Goal: Task Accomplishment & Management: Complete application form

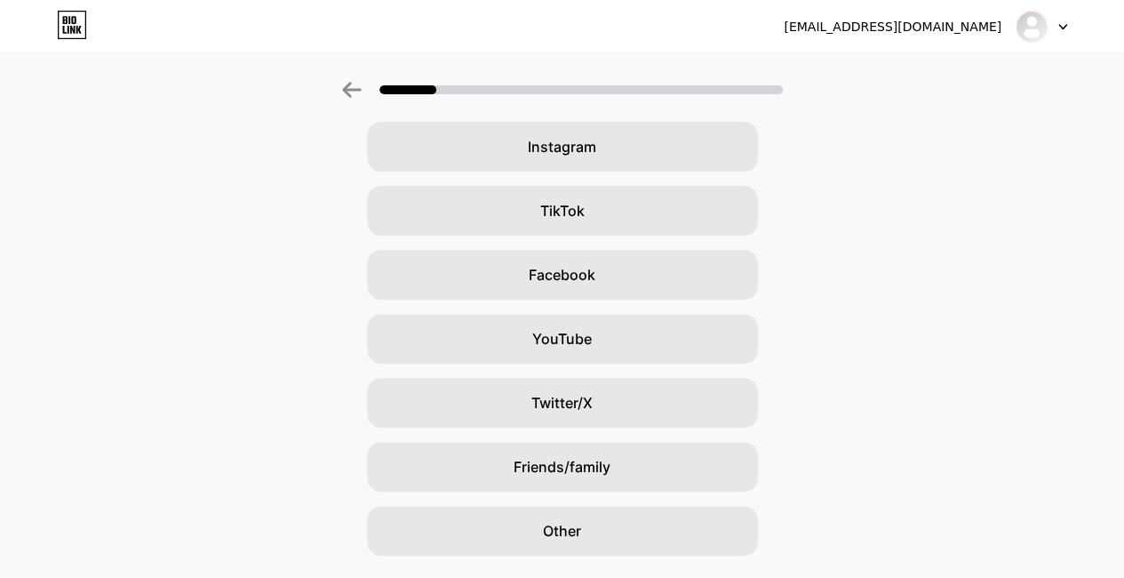
scroll to position [188, 13]
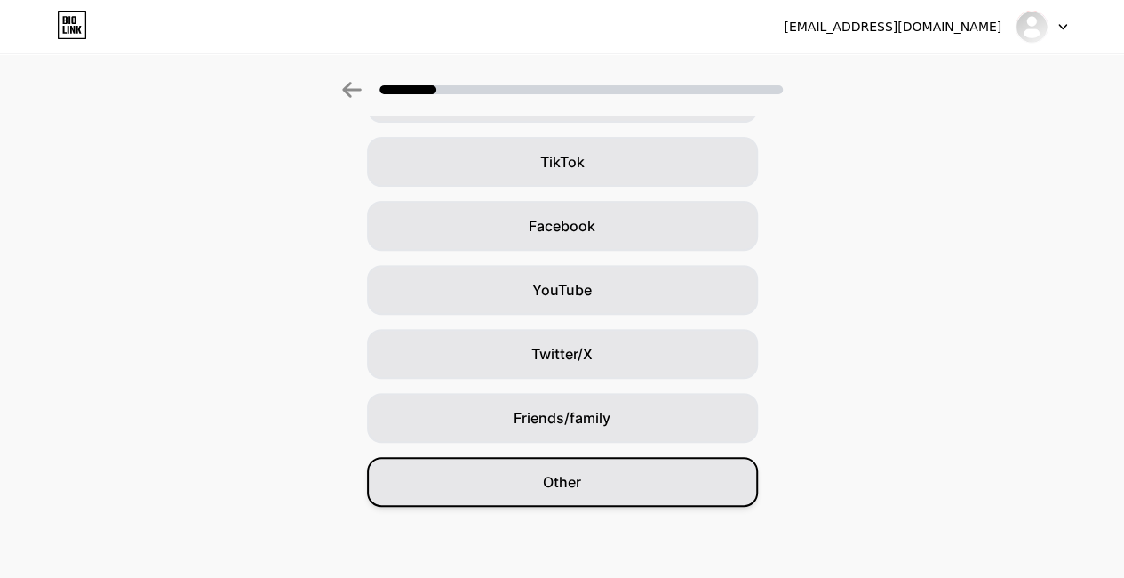
click at [613, 488] on div "Other" at bounding box center [562, 482] width 391 height 50
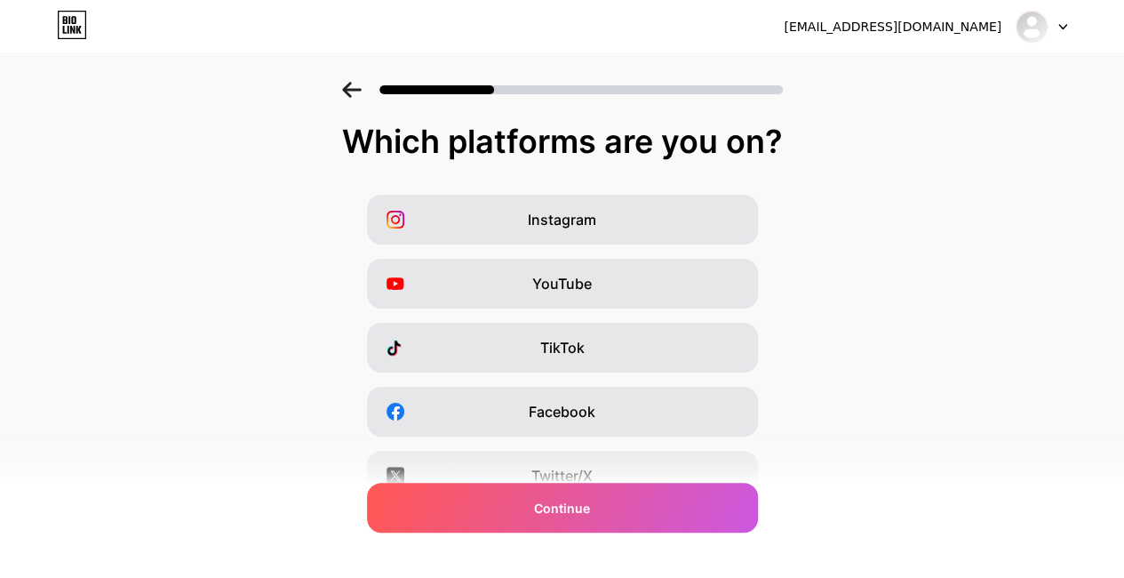
scroll to position [0, 0]
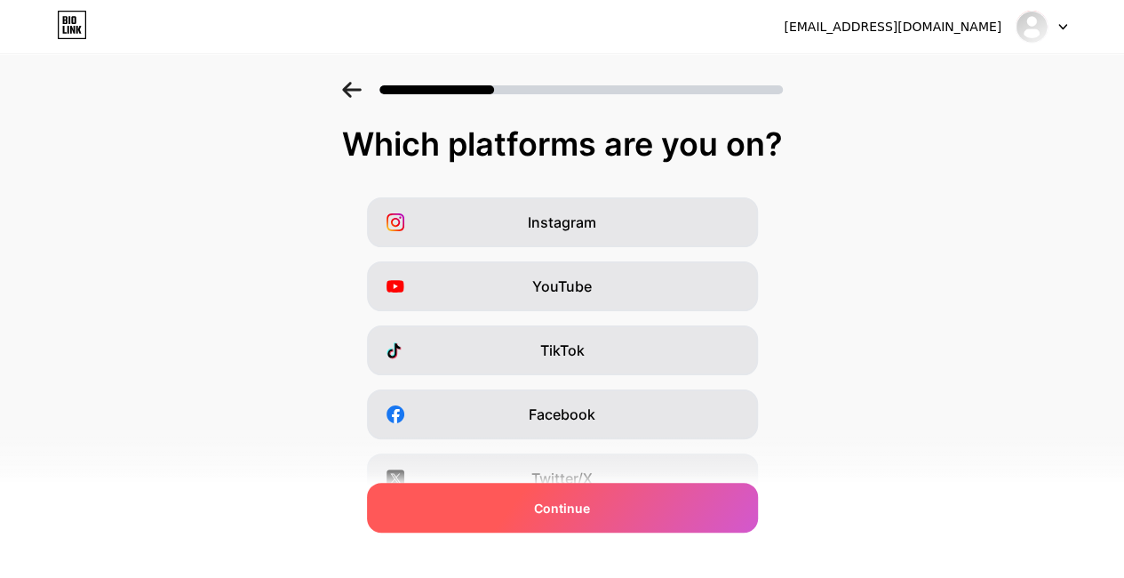
click at [648, 500] on div "Continue" at bounding box center [562, 508] width 391 height 50
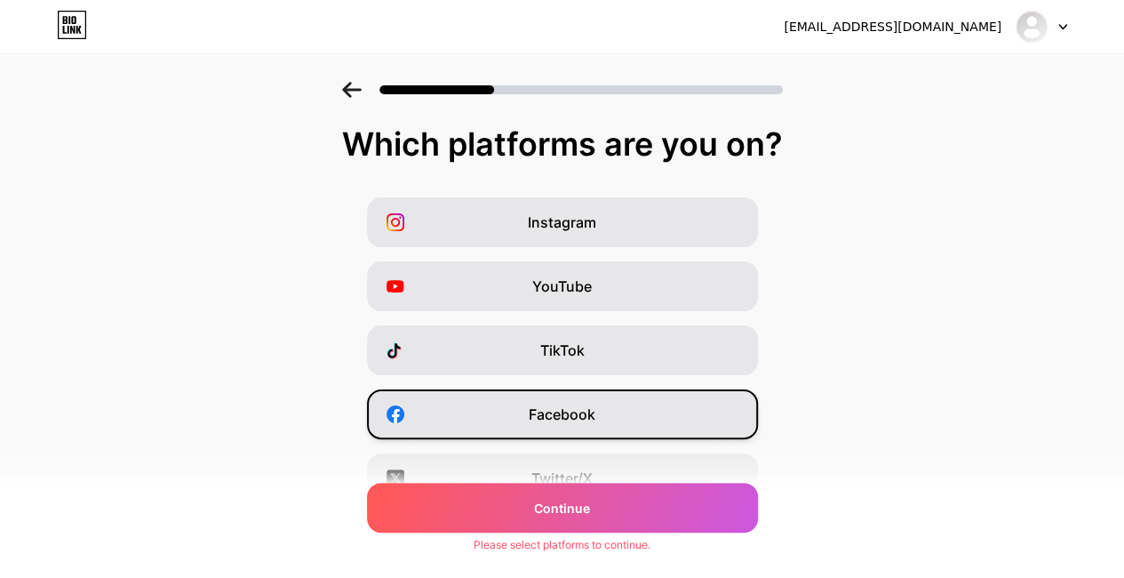
scroll to position [277, 0]
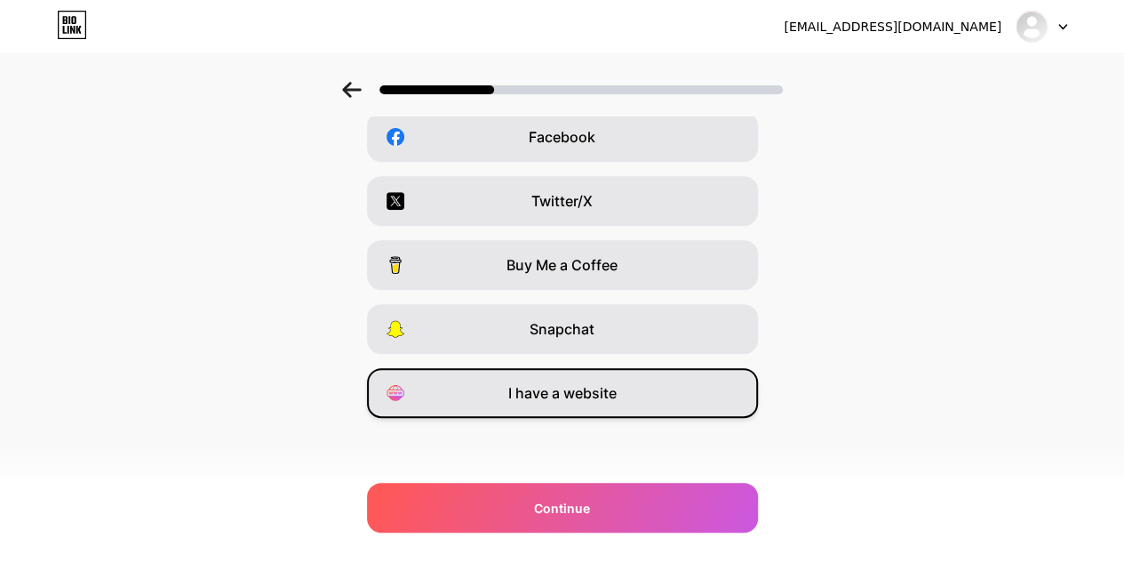
click at [634, 395] on div "I have a website" at bounding box center [562, 393] width 391 height 50
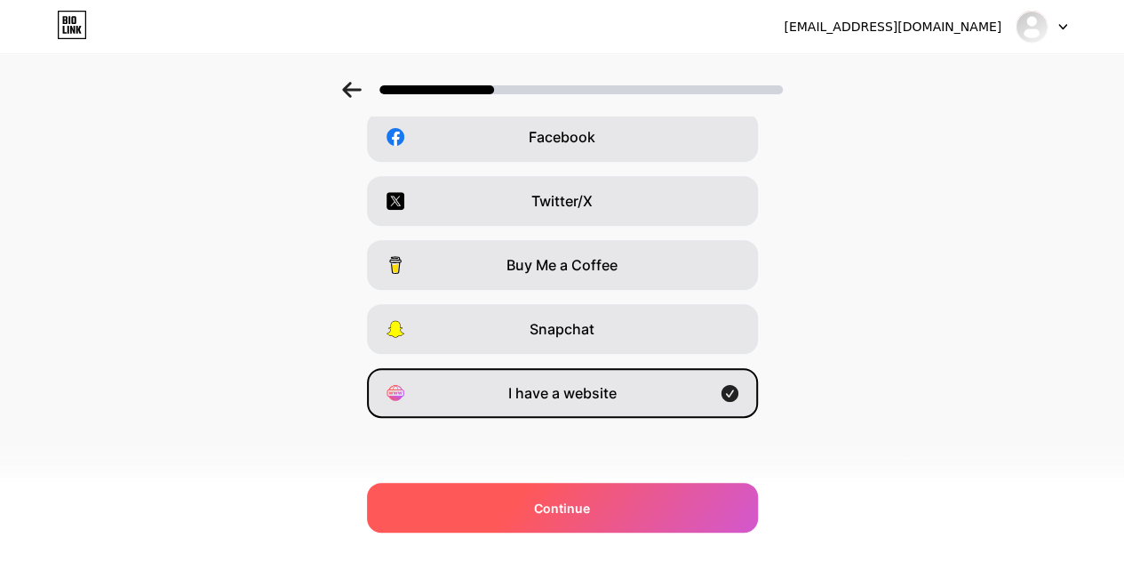
click at [567, 507] on span "Continue" at bounding box center [562, 507] width 56 height 19
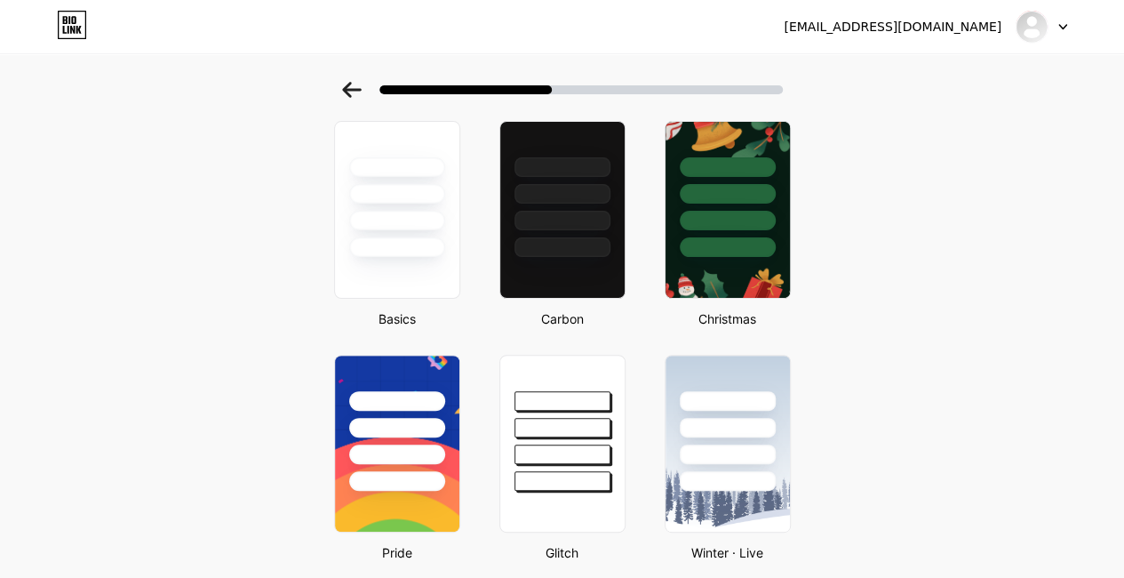
scroll to position [83, 0]
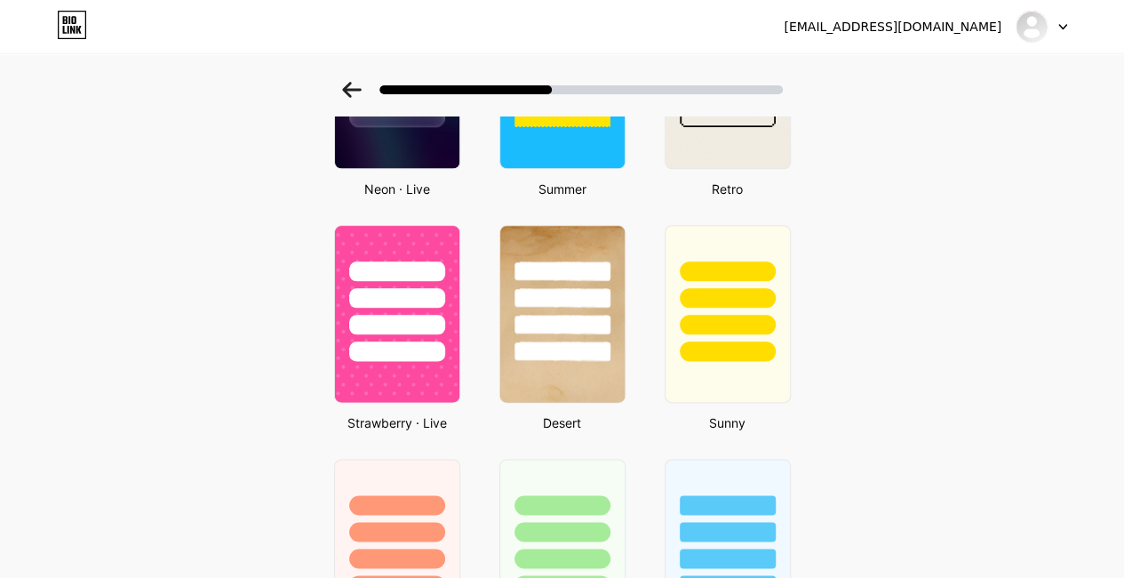
scroll to position [0, 0]
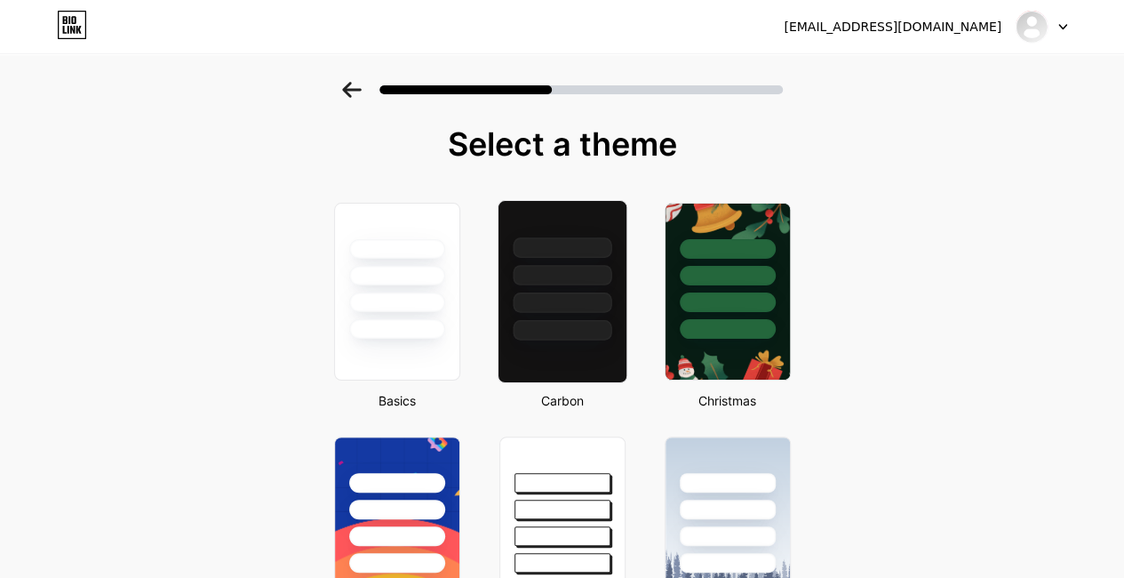
click at [562, 351] on div at bounding box center [562, 291] width 130 height 183
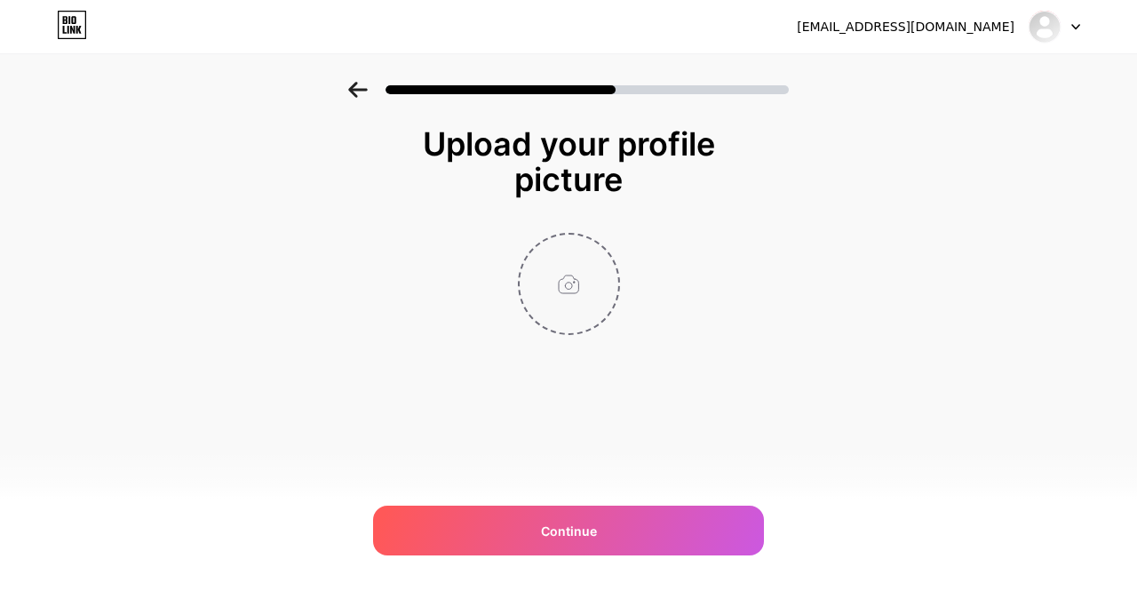
click at [571, 282] on input "file" at bounding box center [569, 284] width 99 height 99
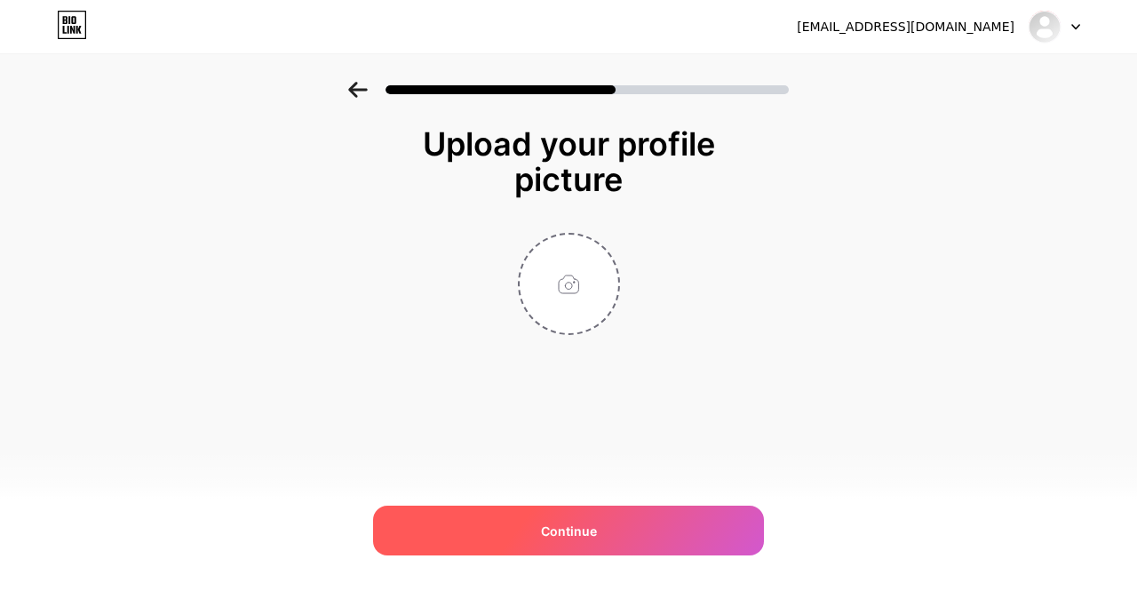
click at [531, 514] on div "Continue" at bounding box center [568, 531] width 391 height 50
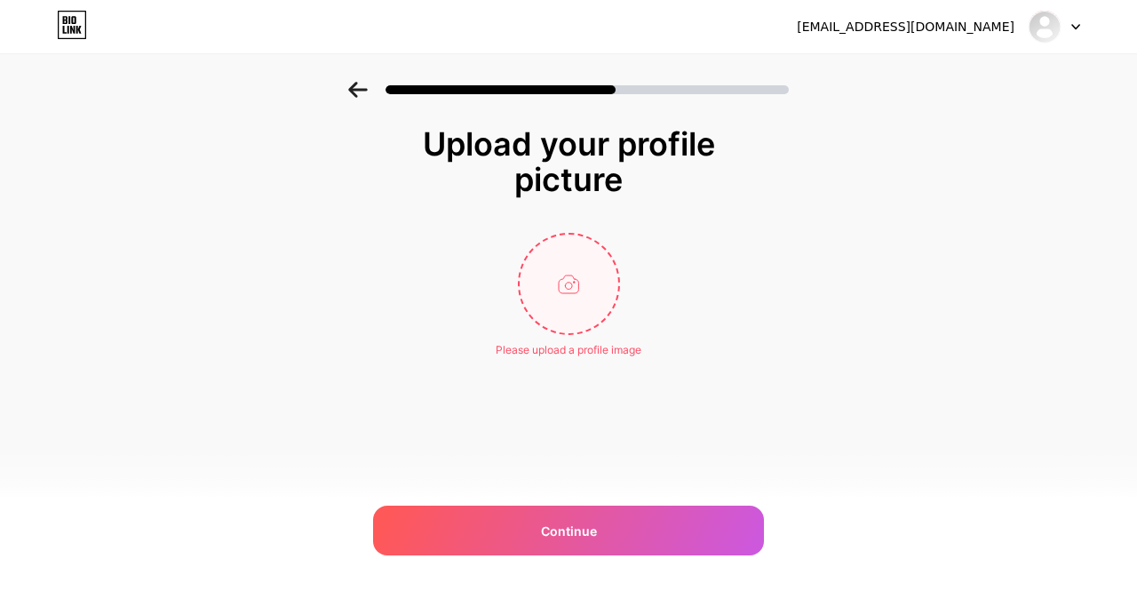
click at [547, 324] on input "file" at bounding box center [569, 284] width 99 height 99
type input "C:\fakepath\photo_2025-10-09_17-19-37.jpg"
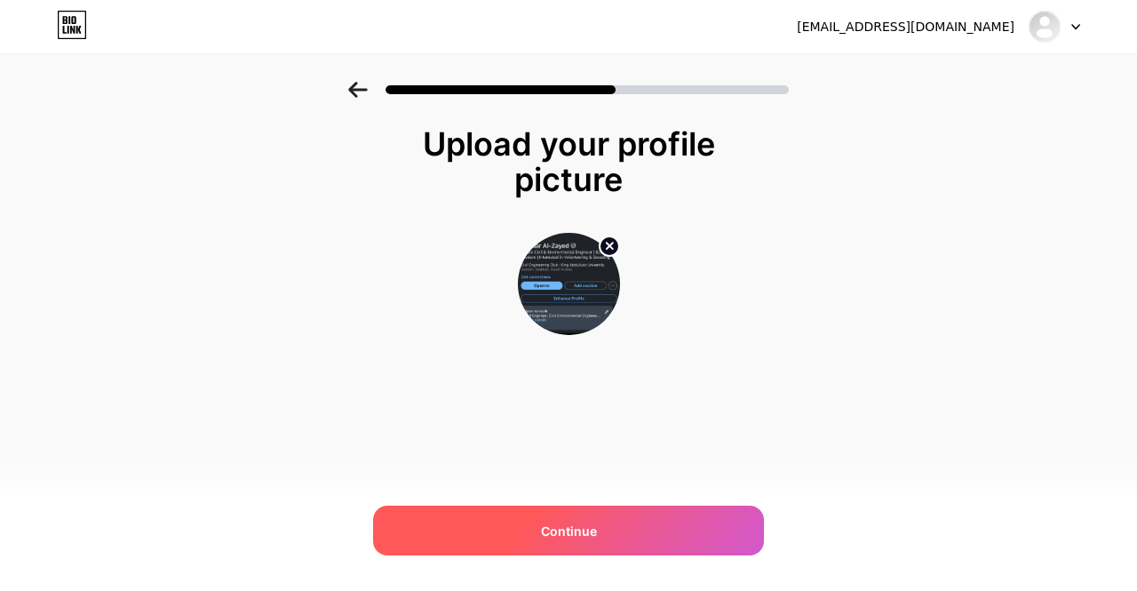
click at [494, 514] on div "Continue" at bounding box center [568, 531] width 391 height 50
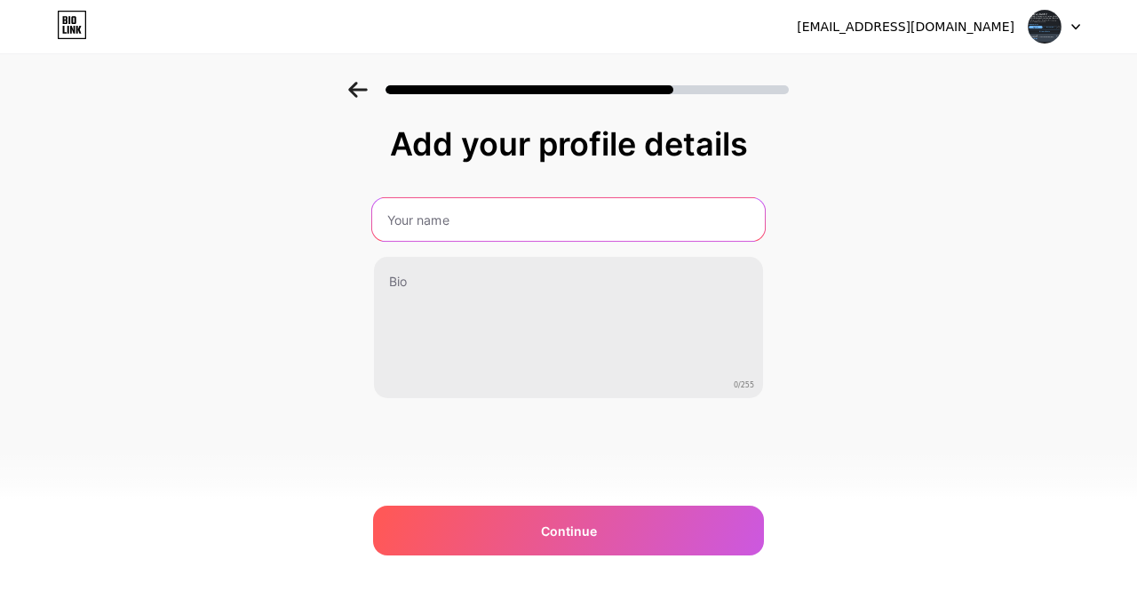
click at [578, 217] on input "text" at bounding box center [568, 219] width 393 height 43
type input "BANDAR ZAYED ALZAYED"
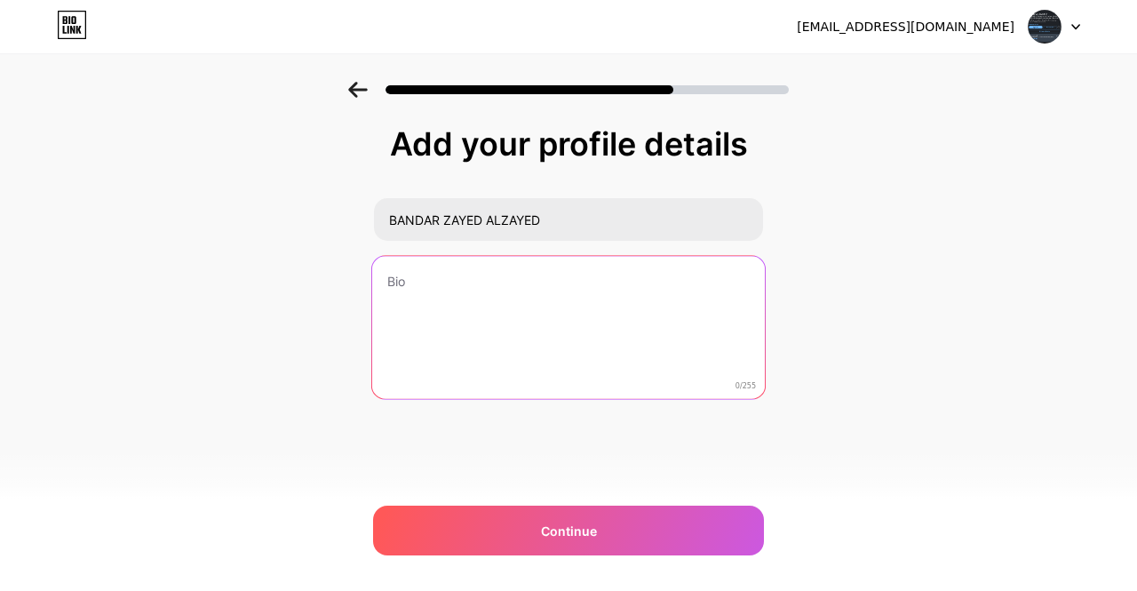
click at [497, 299] on textarea at bounding box center [568, 328] width 393 height 145
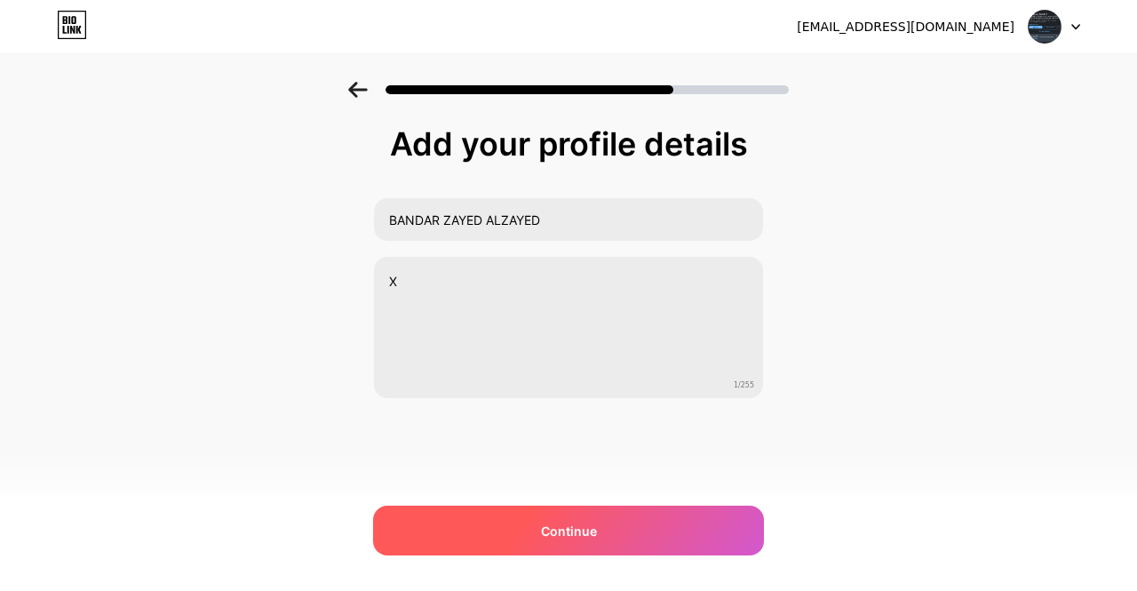
click at [409, 514] on div "Continue" at bounding box center [568, 531] width 391 height 50
click at [473, 532] on div "Continue" at bounding box center [568, 531] width 391 height 50
click at [473, 532] on div at bounding box center [568, 531] width 391 height 50
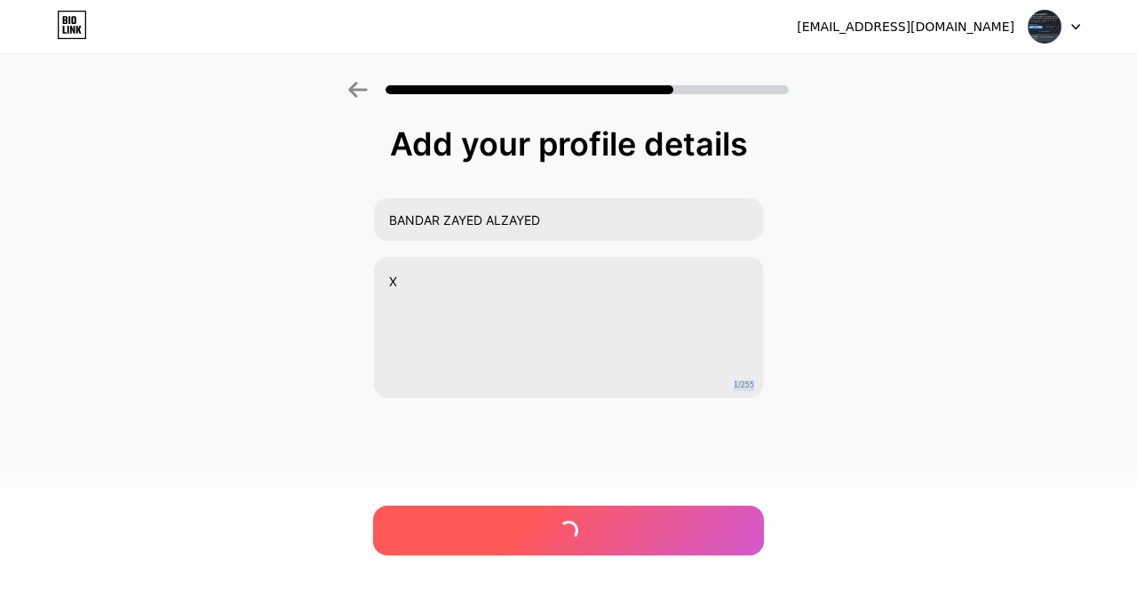
click at [473, 532] on div at bounding box center [568, 531] width 391 height 50
click at [473, 532] on div "Continue" at bounding box center [568, 531] width 391 height 50
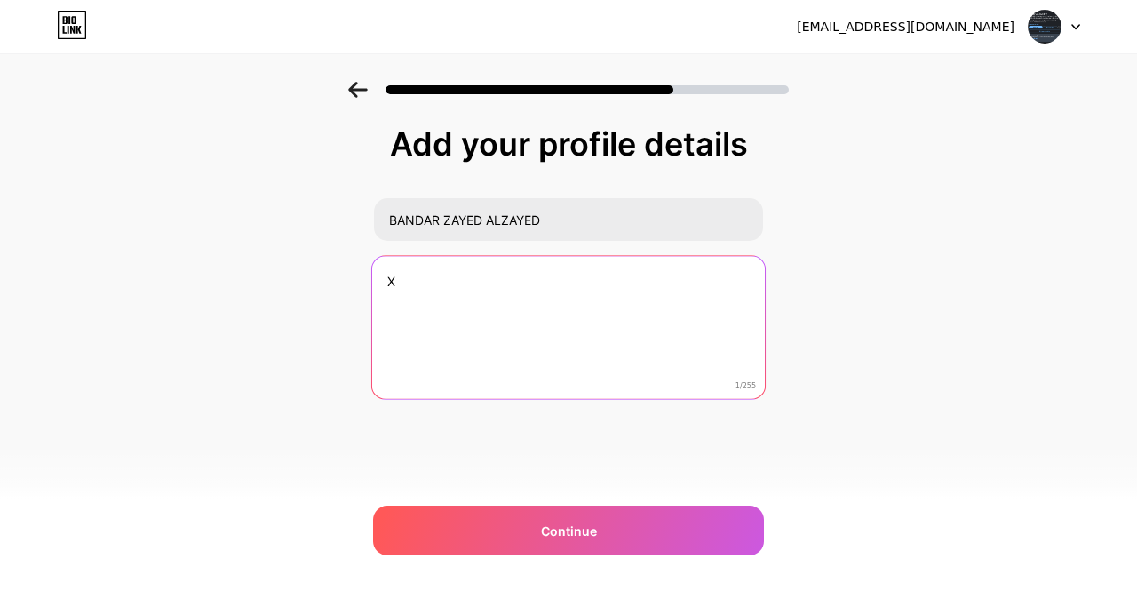
click at [529, 356] on textarea "X" at bounding box center [568, 328] width 393 height 145
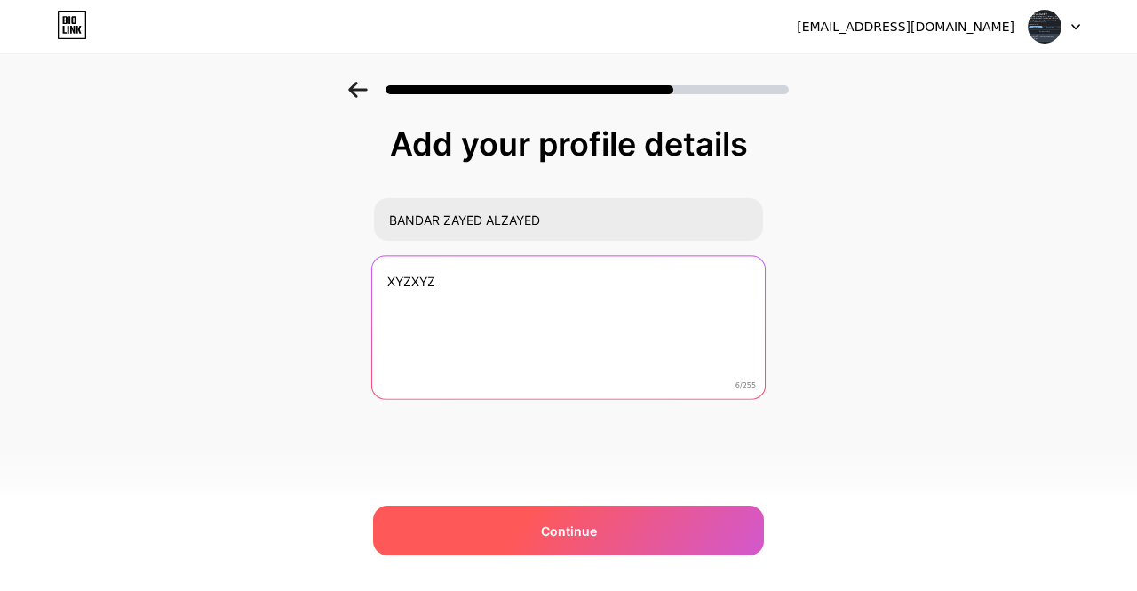
type textarea "XYZXYZ"
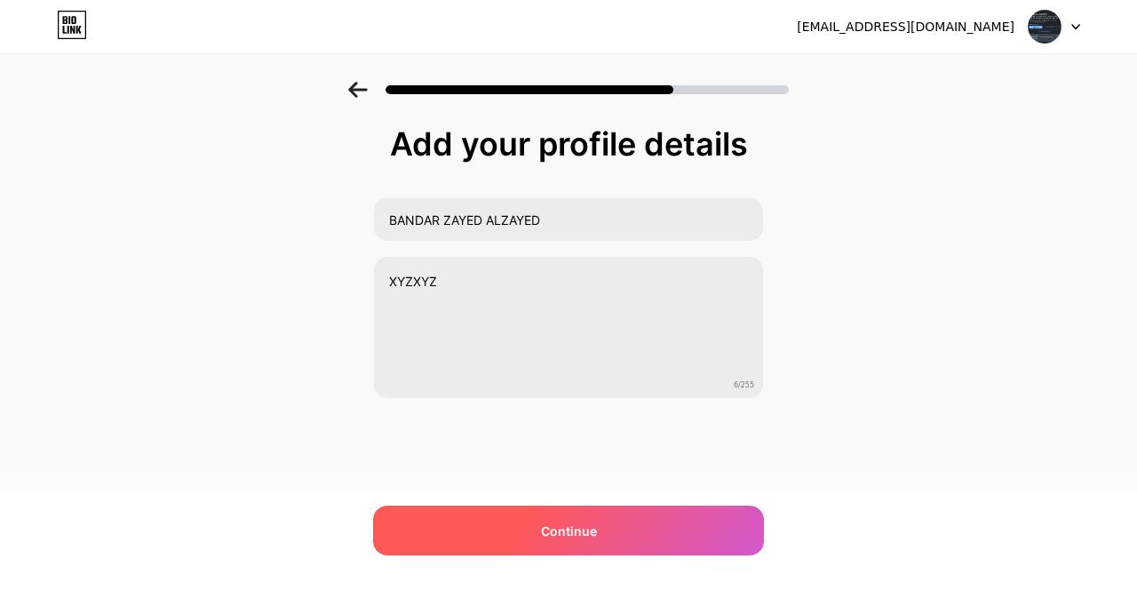
click at [425, 529] on div "Continue" at bounding box center [568, 531] width 391 height 50
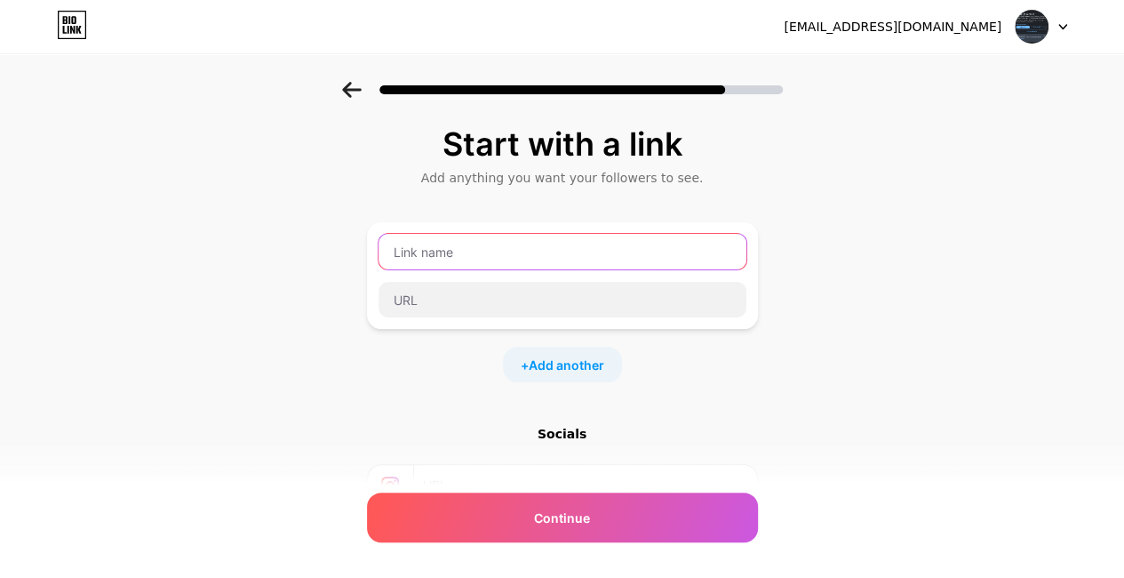
click at [499, 262] on input "text" at bounding box center [563, 252] width 368 height 36
type input "LinkedIn"
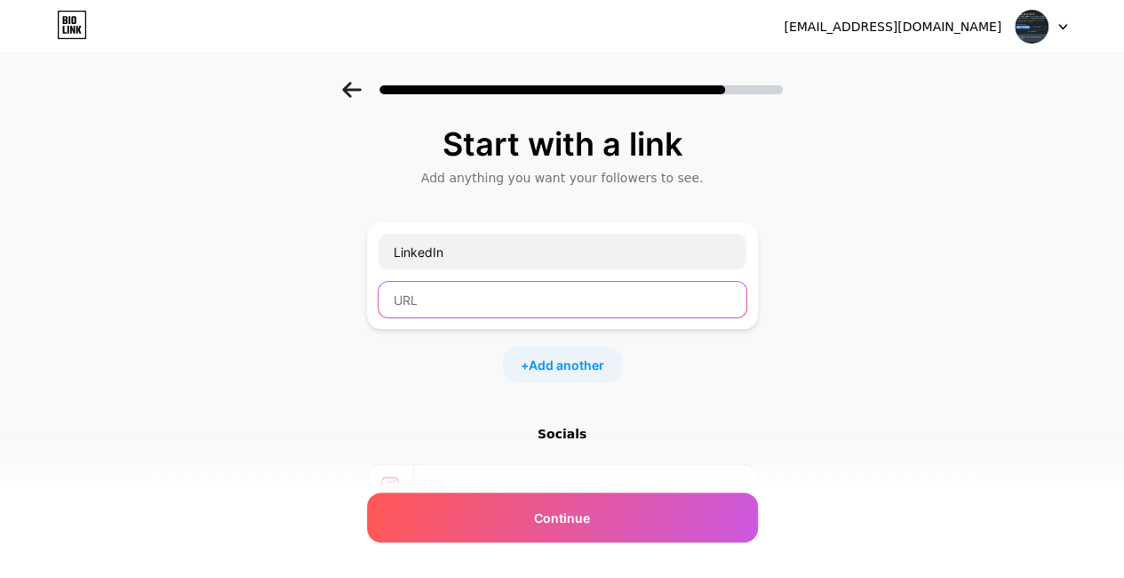
click at [433, 293] on input "text" at bounding box center [563, 300] width 368 height 36
paste input "https://linkedin.com/in/bandar-al-zayed-5436002aa"
type input "https://linkedin.com/in/bandar-al-zayed-5436002aa"
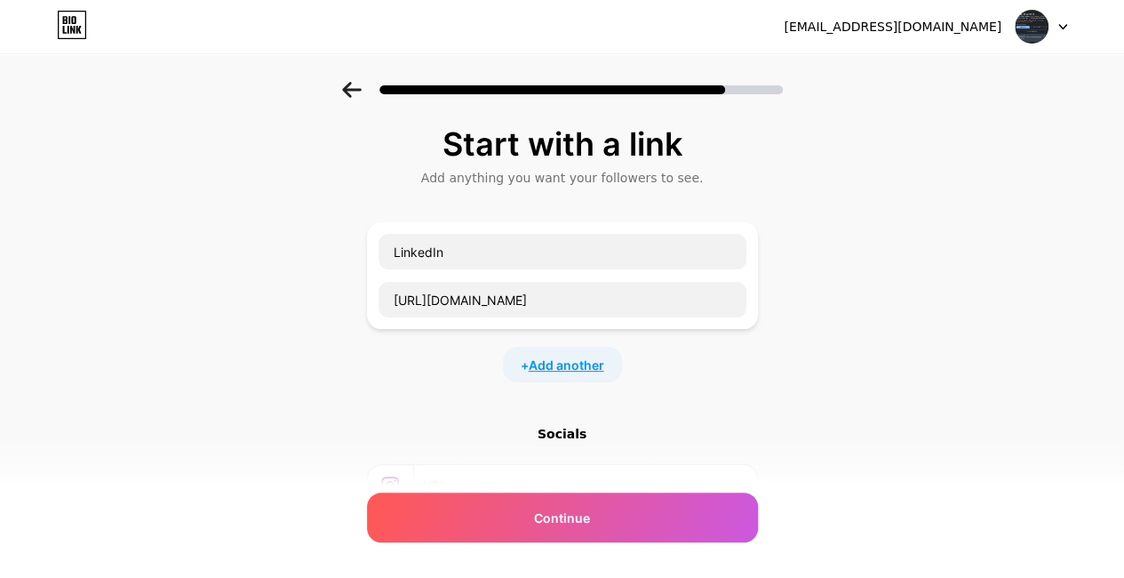
click at [560, 369] on span "Add another" at bounding box center [567, 364] width 76 height 19
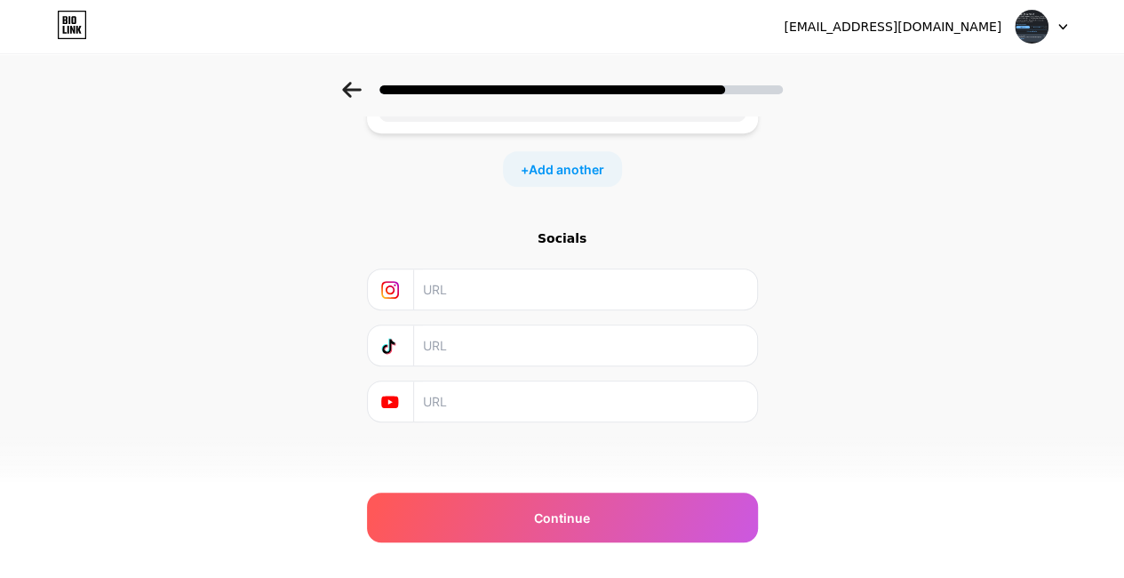
scroll to position [227, 0]
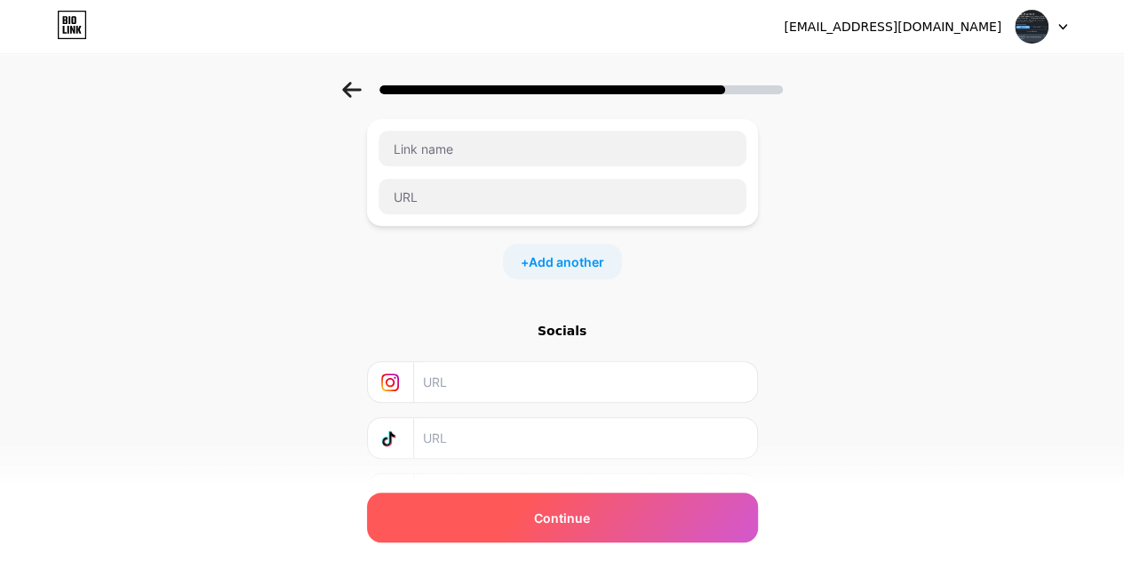
click at [585, 522] on span "Continue" at bounding box center [562, 517] width 56 height 19
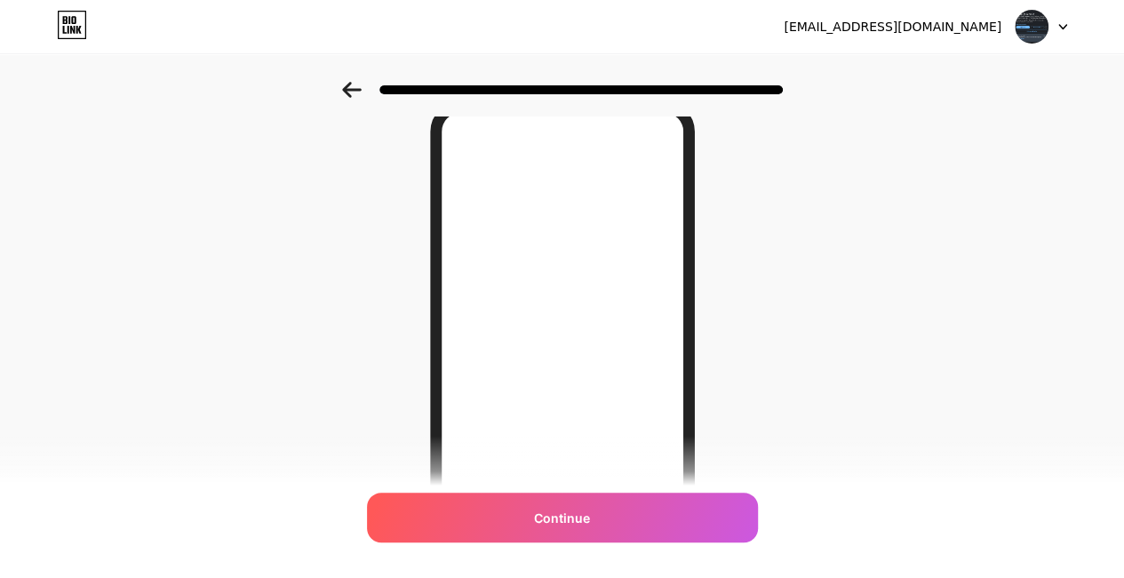
scroll to position [315, 0]
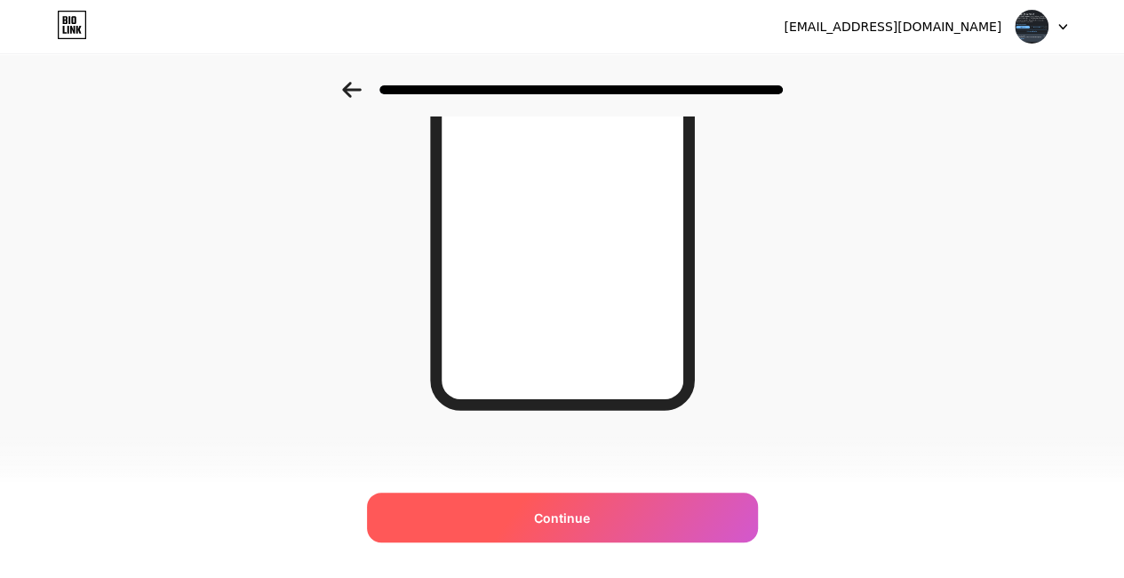
click at [576, 509] on span "Continue" at bounding box center [562, 517] width 56 height 19
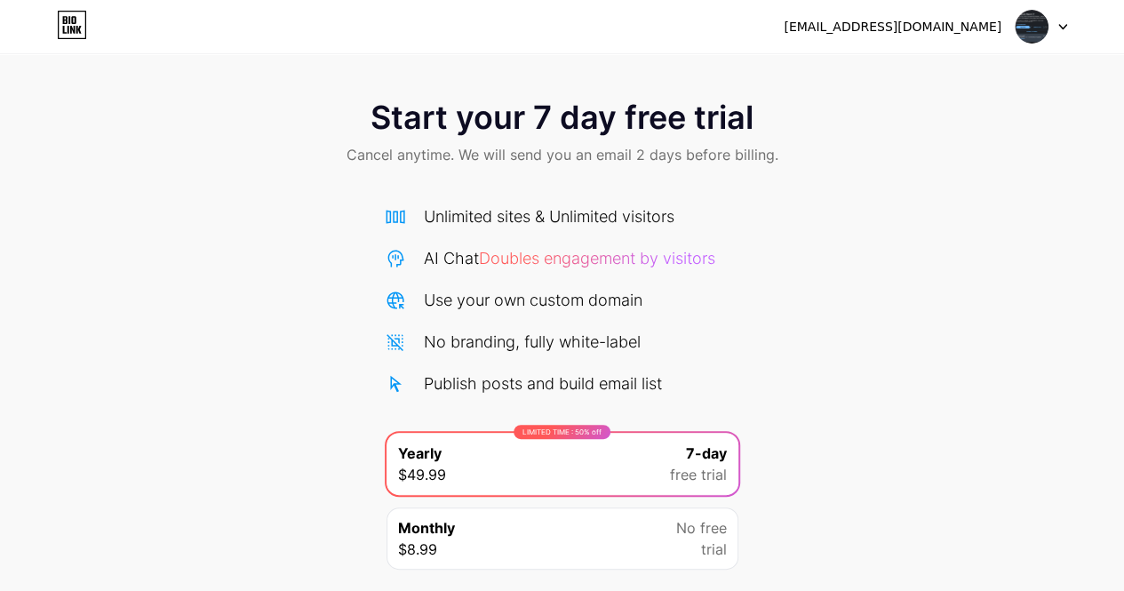
scroll to position [123, 0]
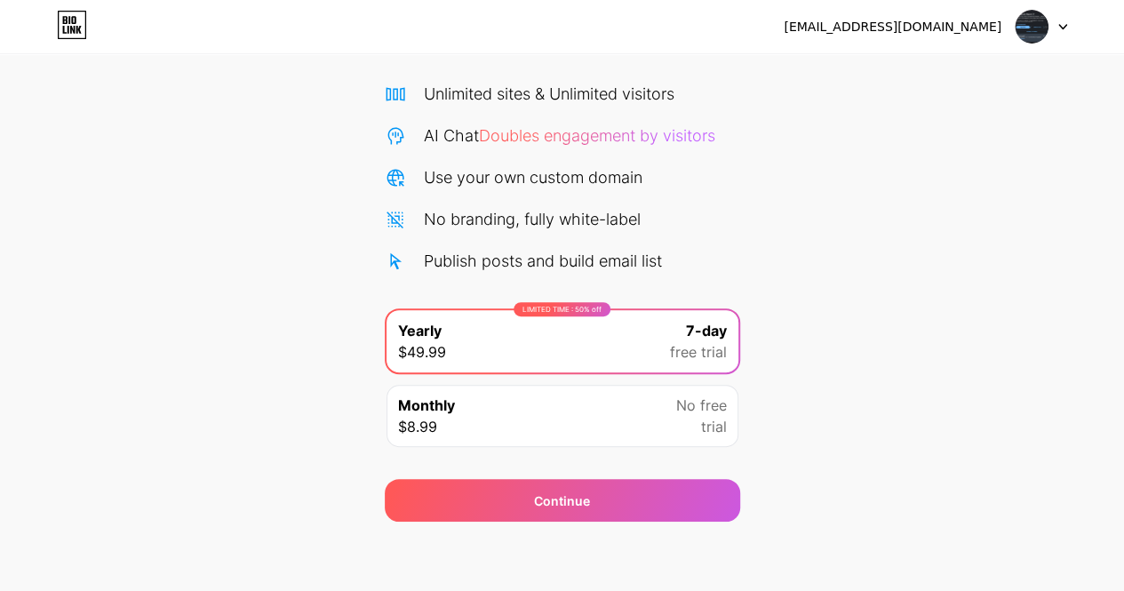
click at [524, 420] on div "Monthly $8.99 No free trial" at bounding box center [563, 416] width 352 height 62
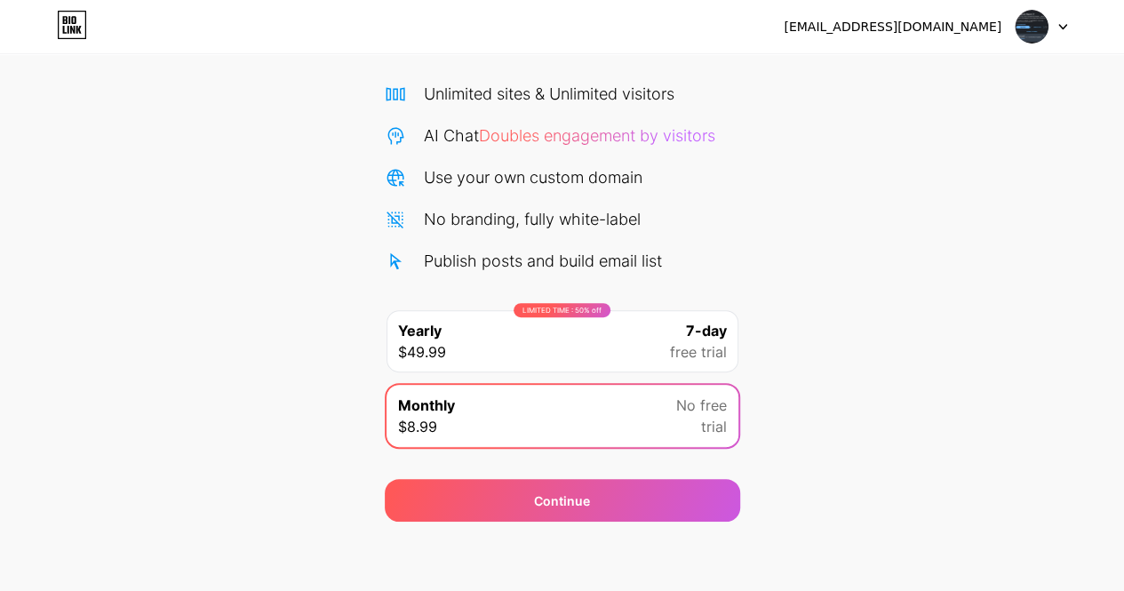
scroll to position [0, 0]
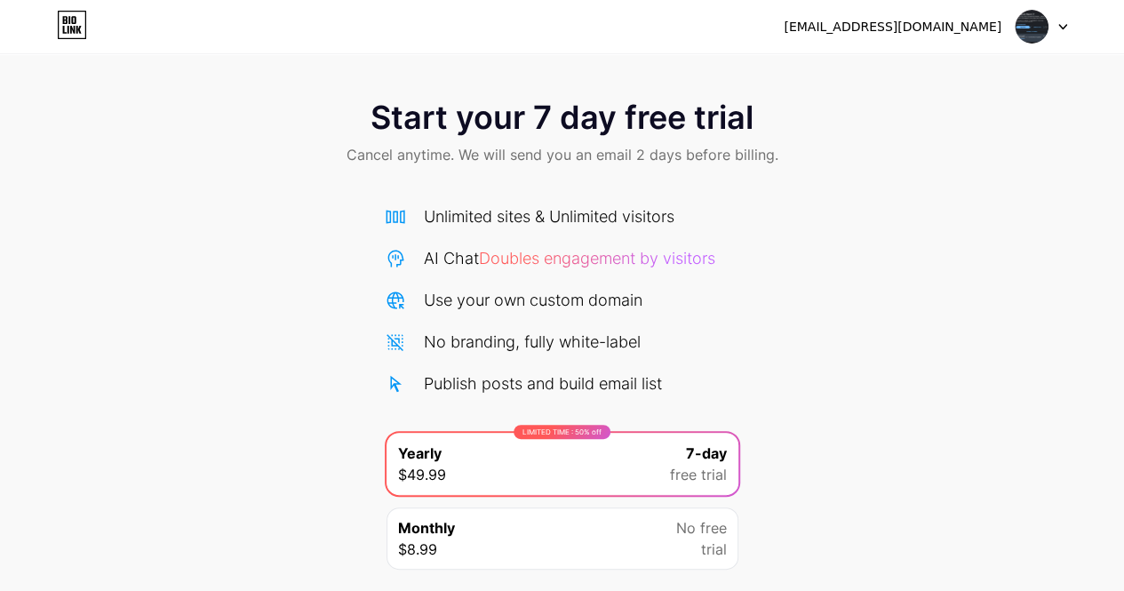
click at [1063, 29] on div at bounding box center [1042, 27] width 52 height 32
click at [955, 77] on li "Logout" at bounding box center [956, 73] width 220 height 48
